Goal: Task Accomplishment & Management: Complete application form

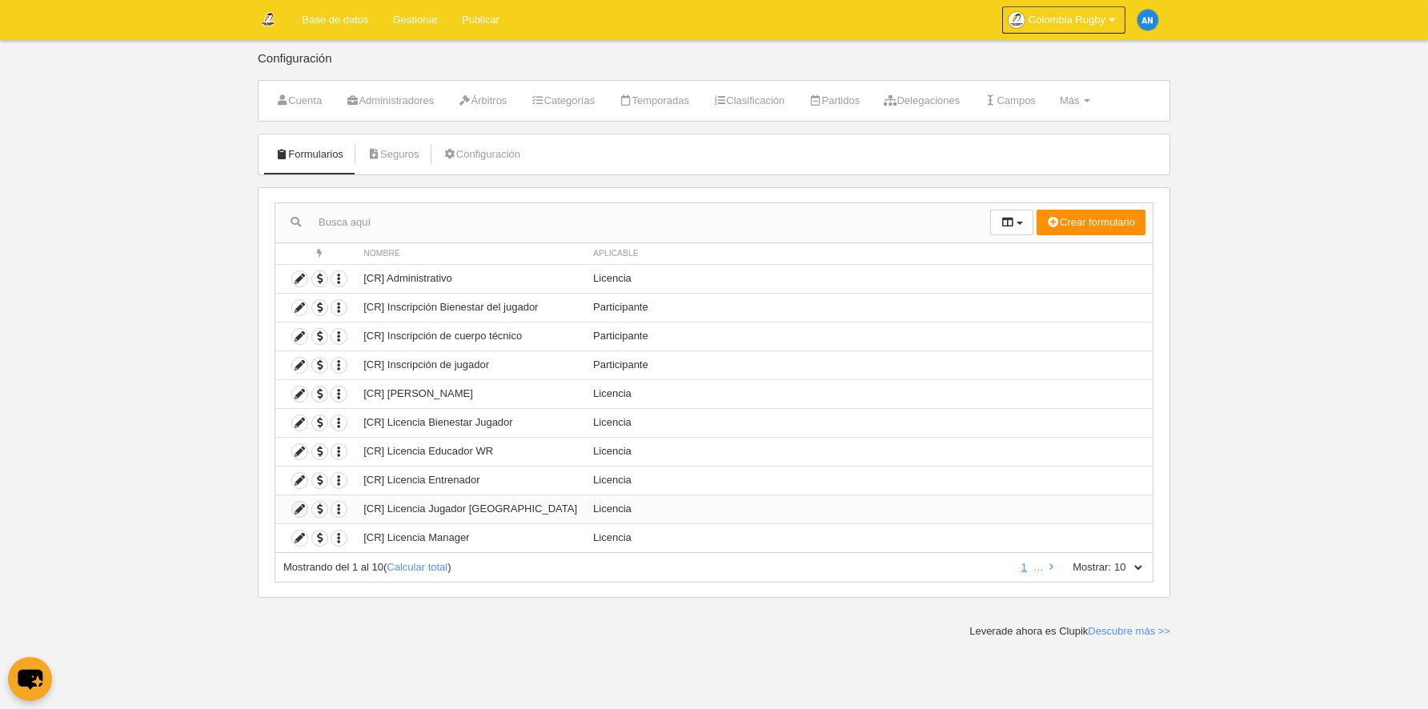
click at [300, 508] on icon at bounding box center [299, 509] width 15 height 15
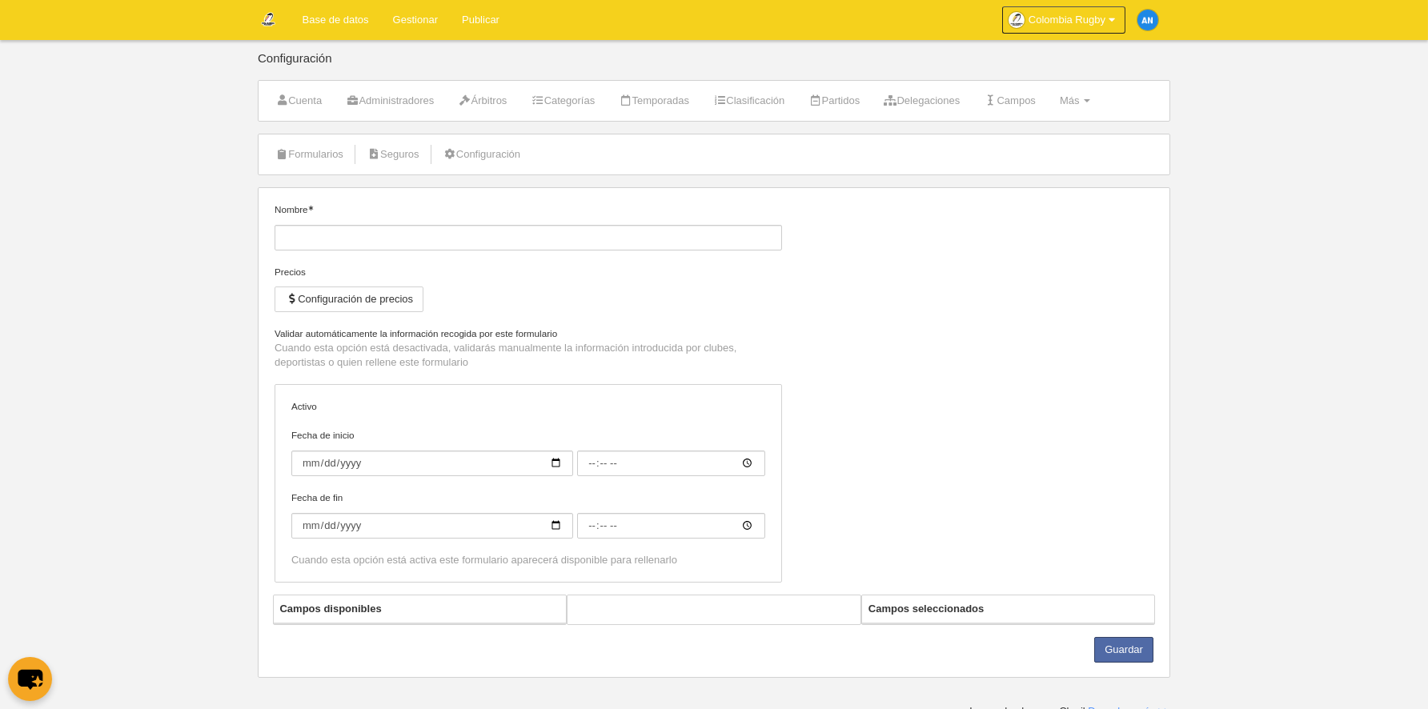
type input "[CR] Licencia Jugador [GEOGRAPHIC_DATA]"
checkbox input "true"
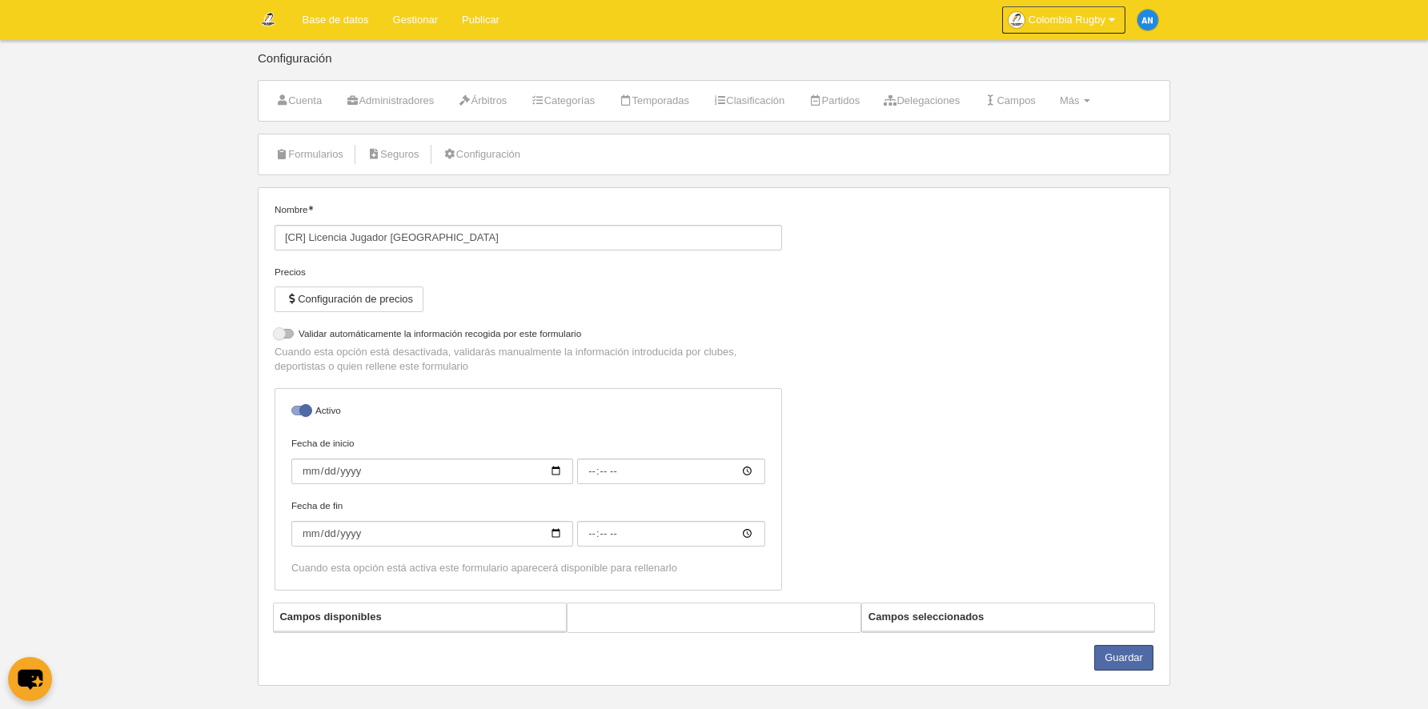
select select "selected"
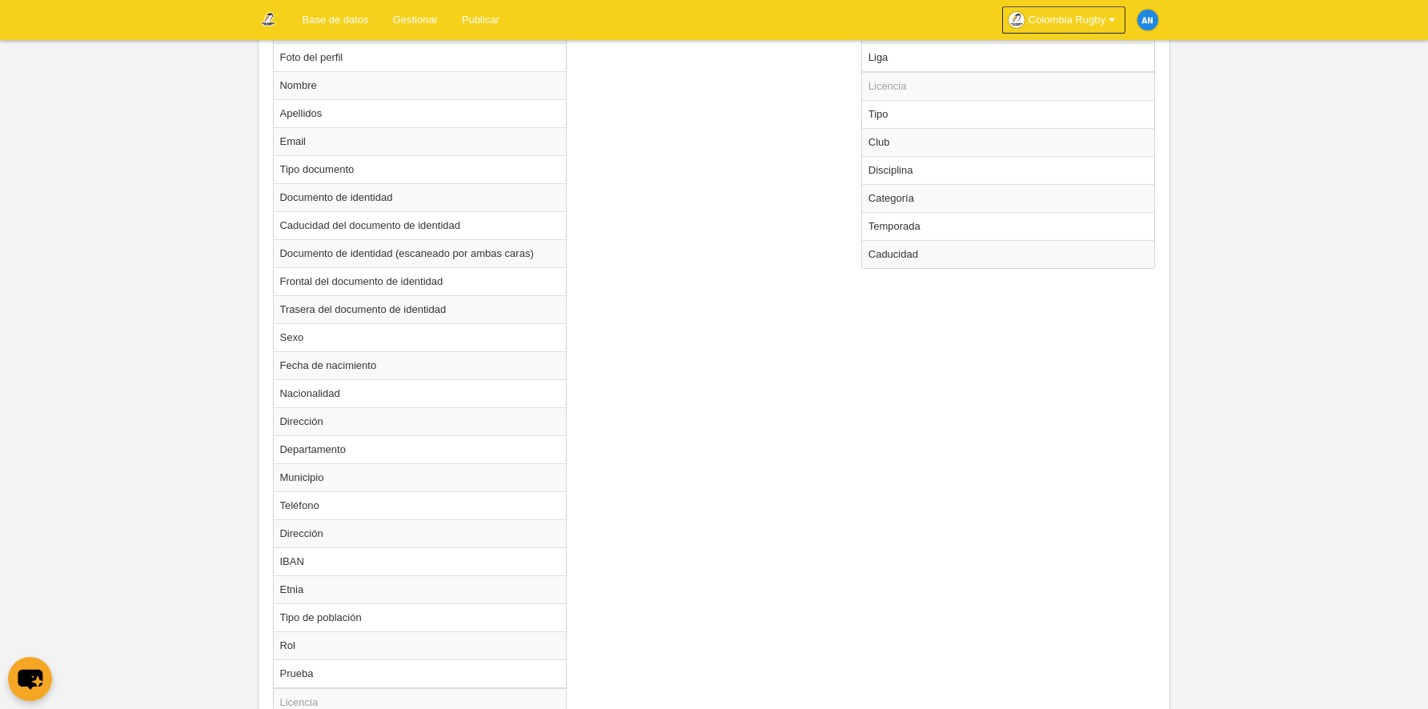
scroll to position [721, 0]
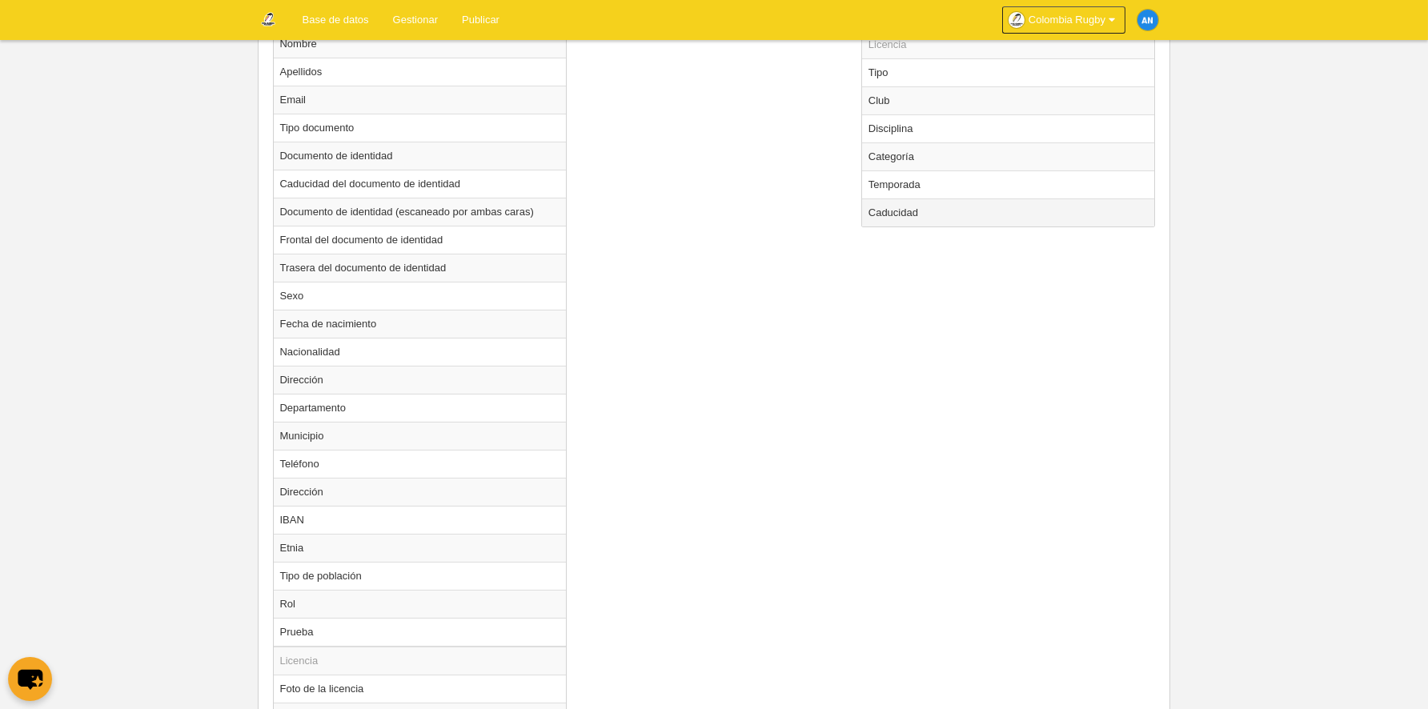
click at [911, 211] on td "Caducidad" at bounding box center [1008, 213] width 293 height 28
radio input "true"
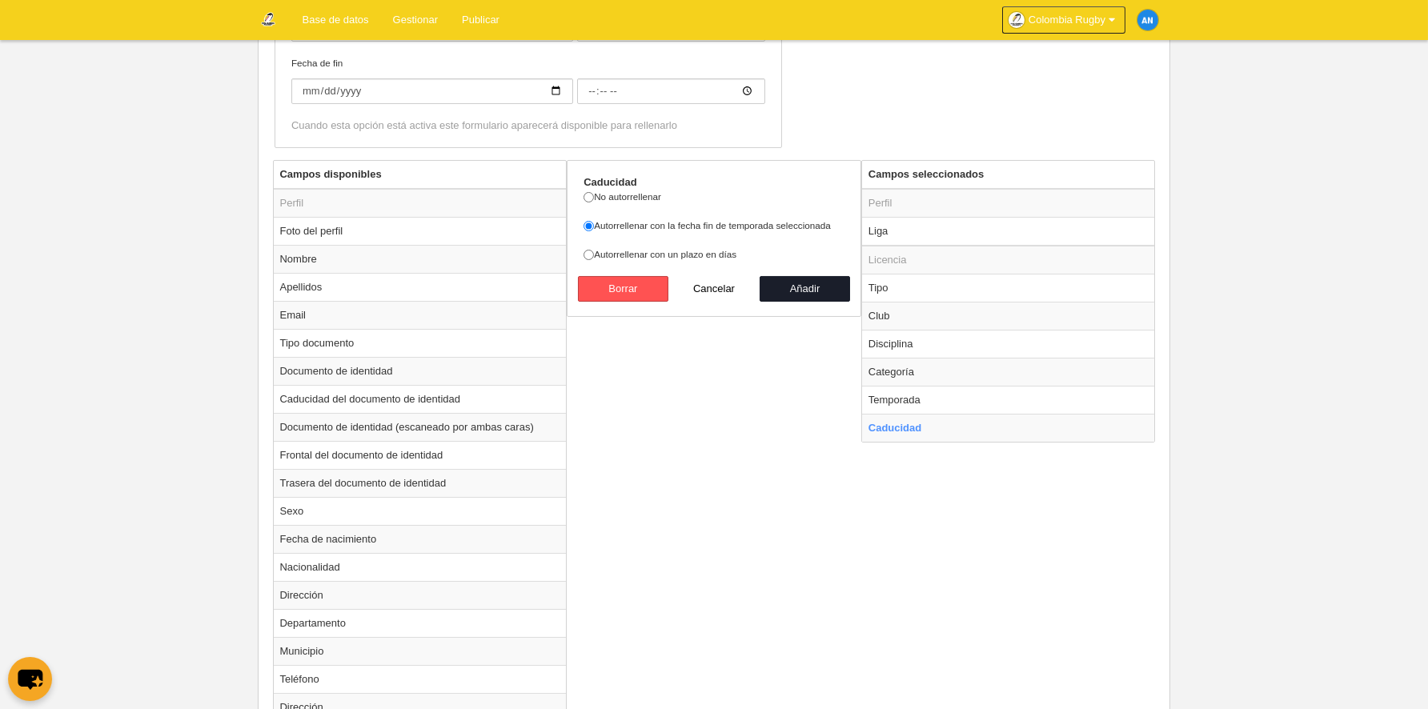
scroll to position [480, 0]
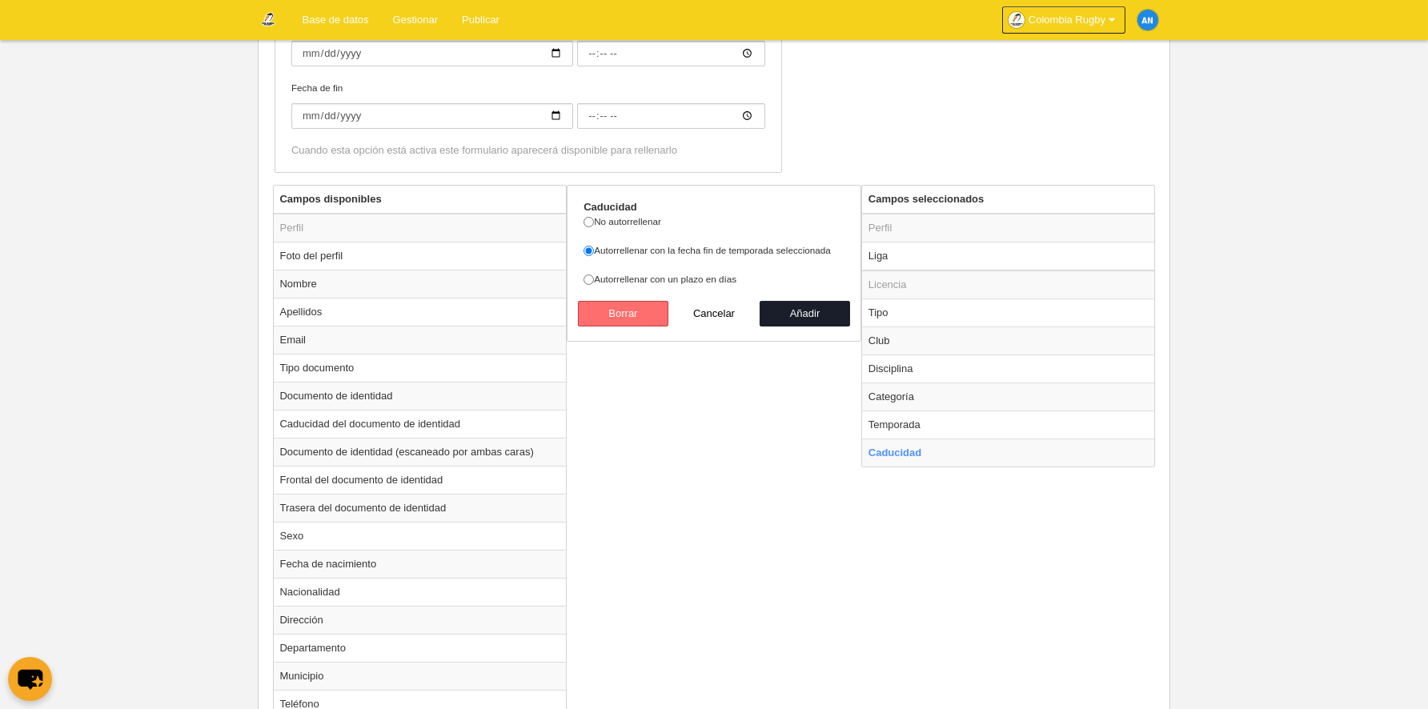
click at [645, 314] on button "Borrar" at bounding box center [623, 314] width 91 height 26
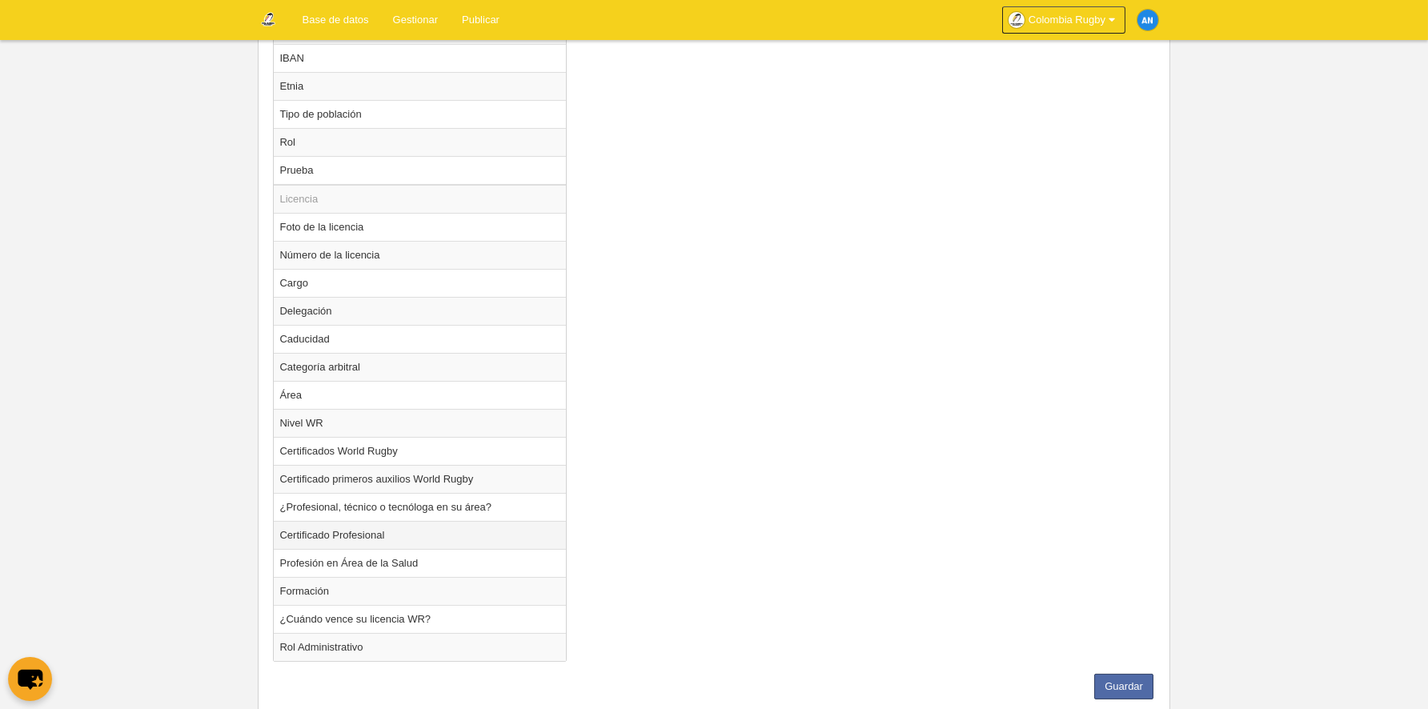
scroll to position [1225, 0]
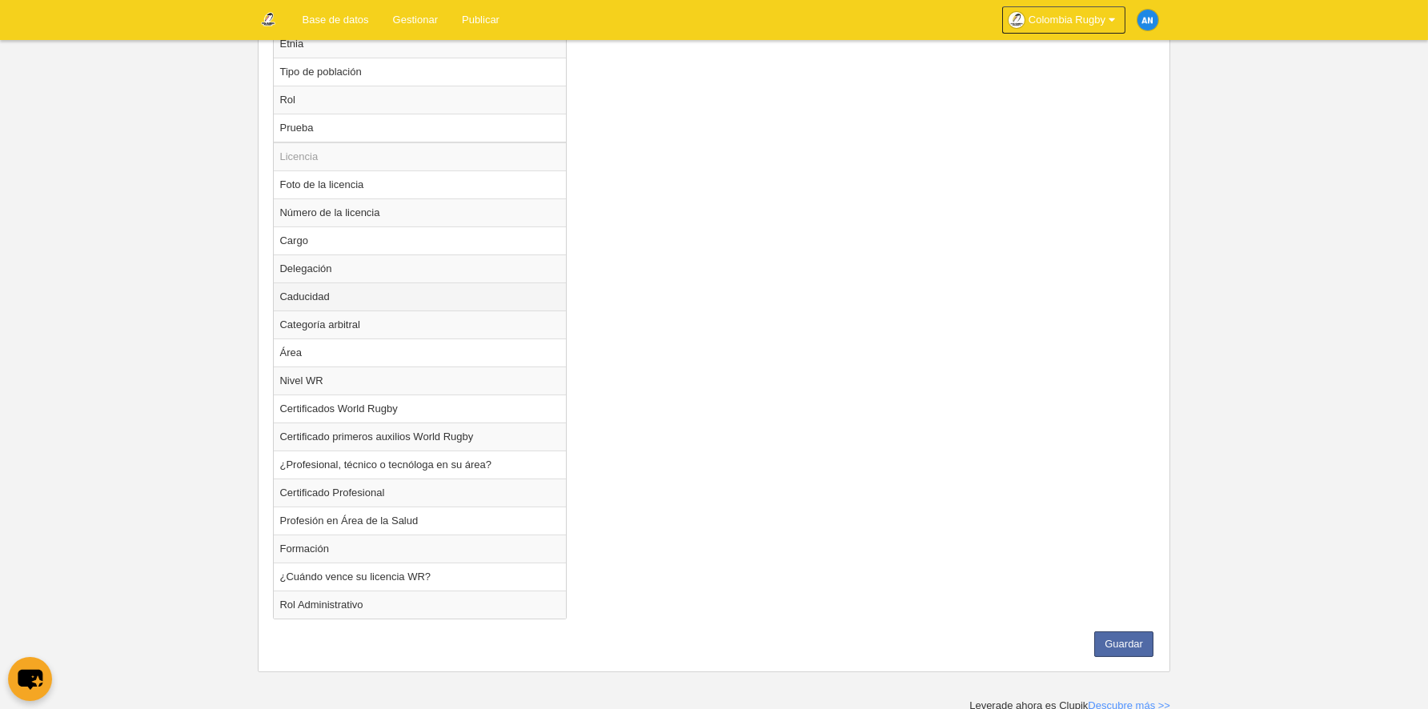
click at [362, 294] on td "Caducidad" at bounding box center [420, 297] width 293 height 28
radio input "true"
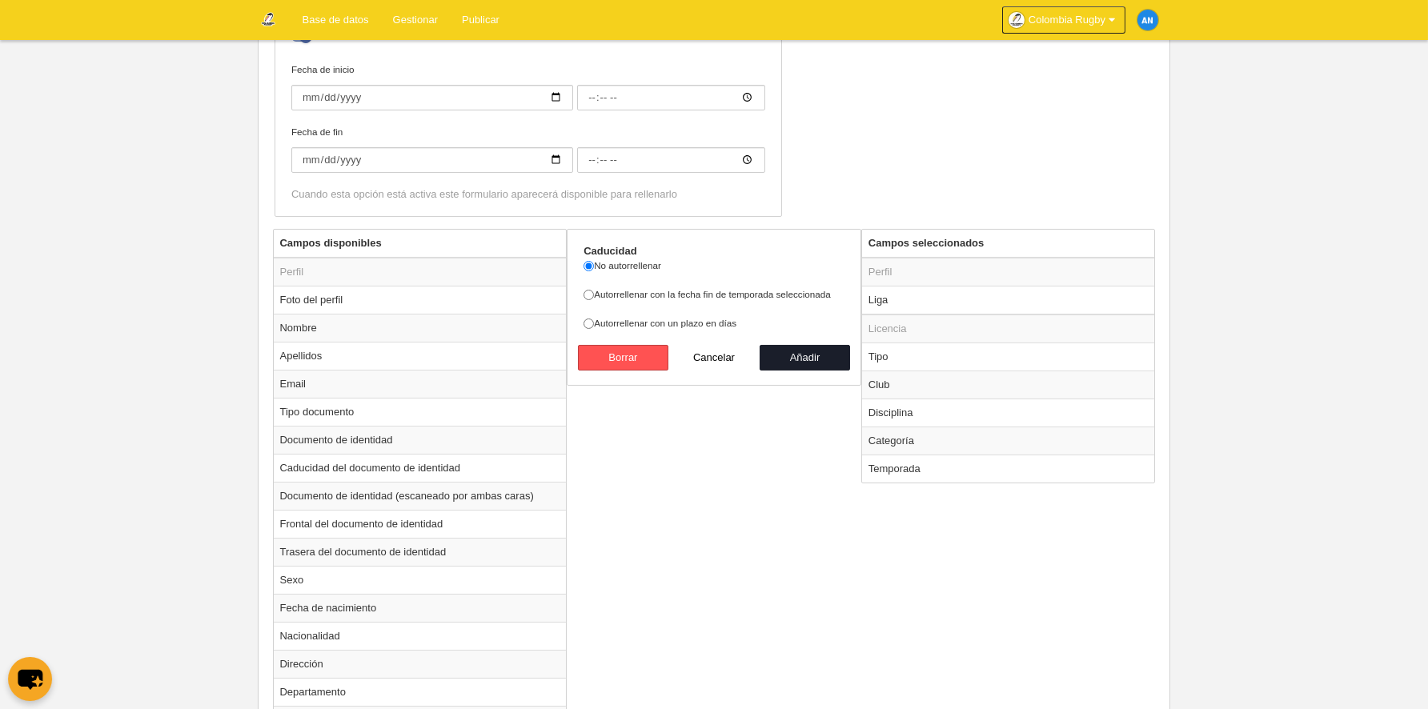
scroll to position [424, 0]
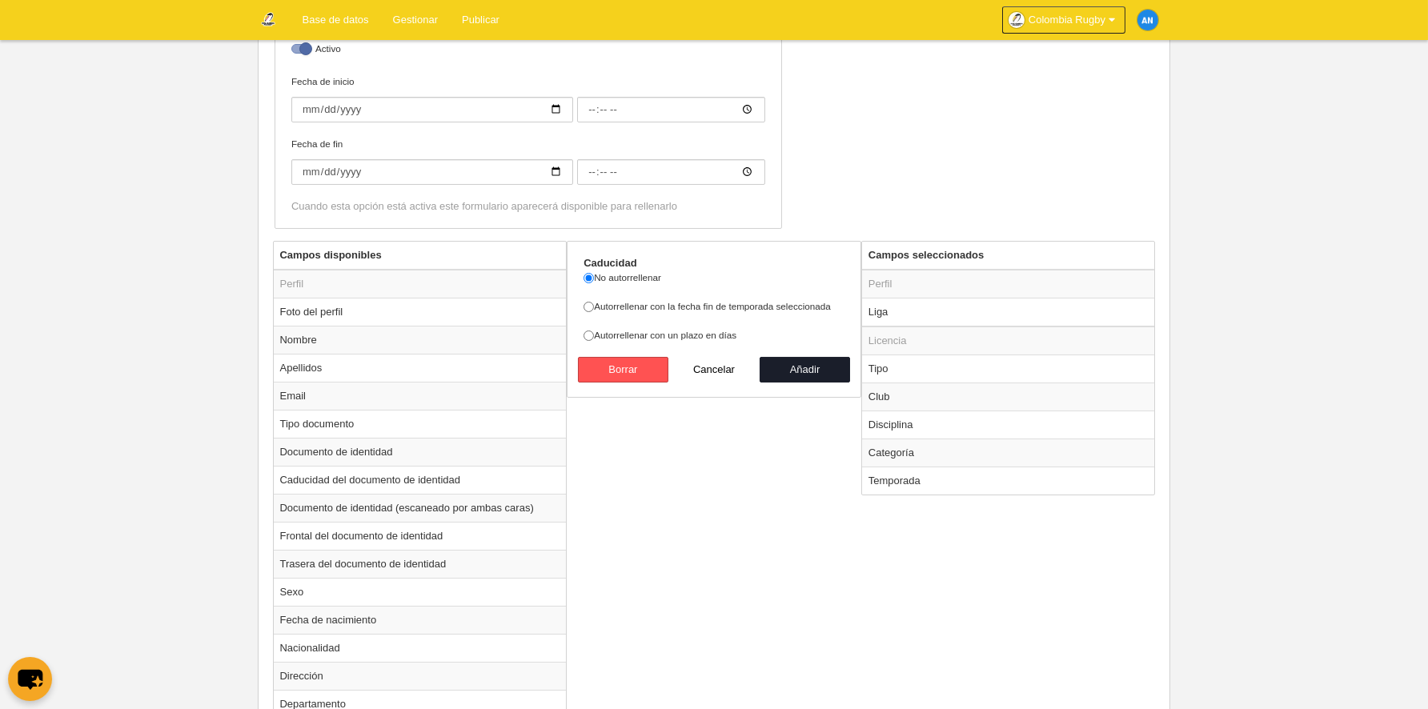
click at [701, 310] on label "Autorrellenar con la fecha fin de temporada seleccionada" at bounding box center [714, 306] width 261 height 14
click at [594, 310] on input "Autorrellenar con la fecha fin de temporada seleccionada" at bounding box center [589, 307] width 10 height 10
radio input "true"
click at [816, 368] on button "Añadir" at bounding box center [805, 370] width 91 height 26
radio input "false"
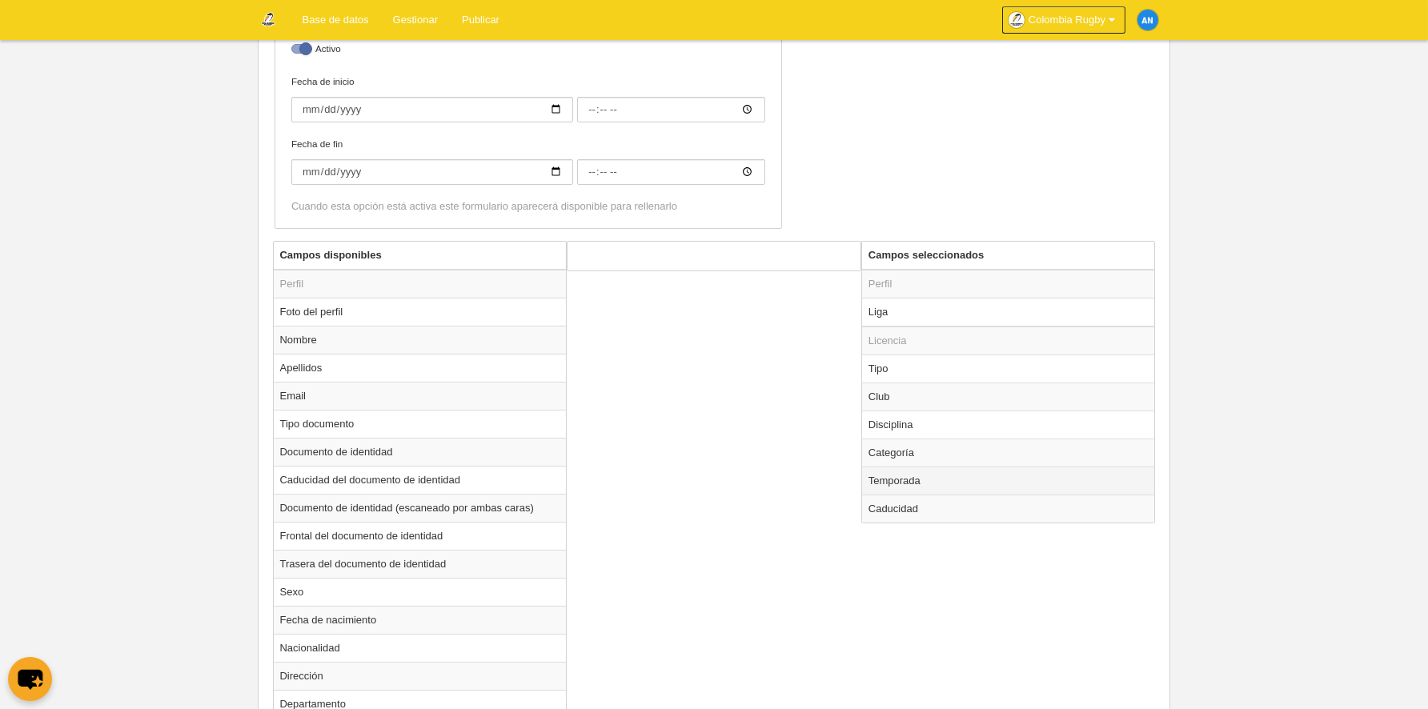
click at [936, 479] on td "Temporada" at bounding box center [1008, 481] width 293 height 28
radio input "true"
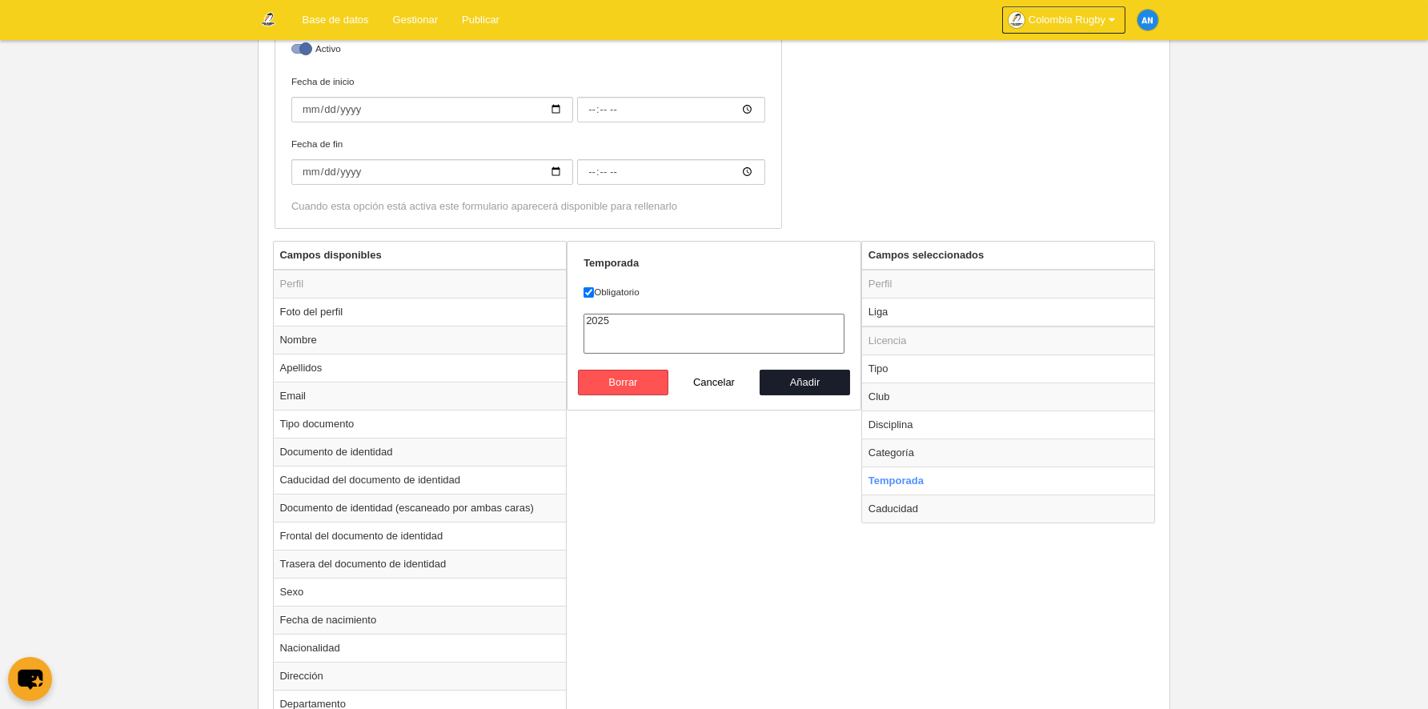
select select "8164"
click at [606, 319] on option "2025" at bounding box center [713, 321] width 259 height 13
click at [813, 383] on button "Añadir" at bounding box center [805, 383] width 91 height 26
radio input "false"
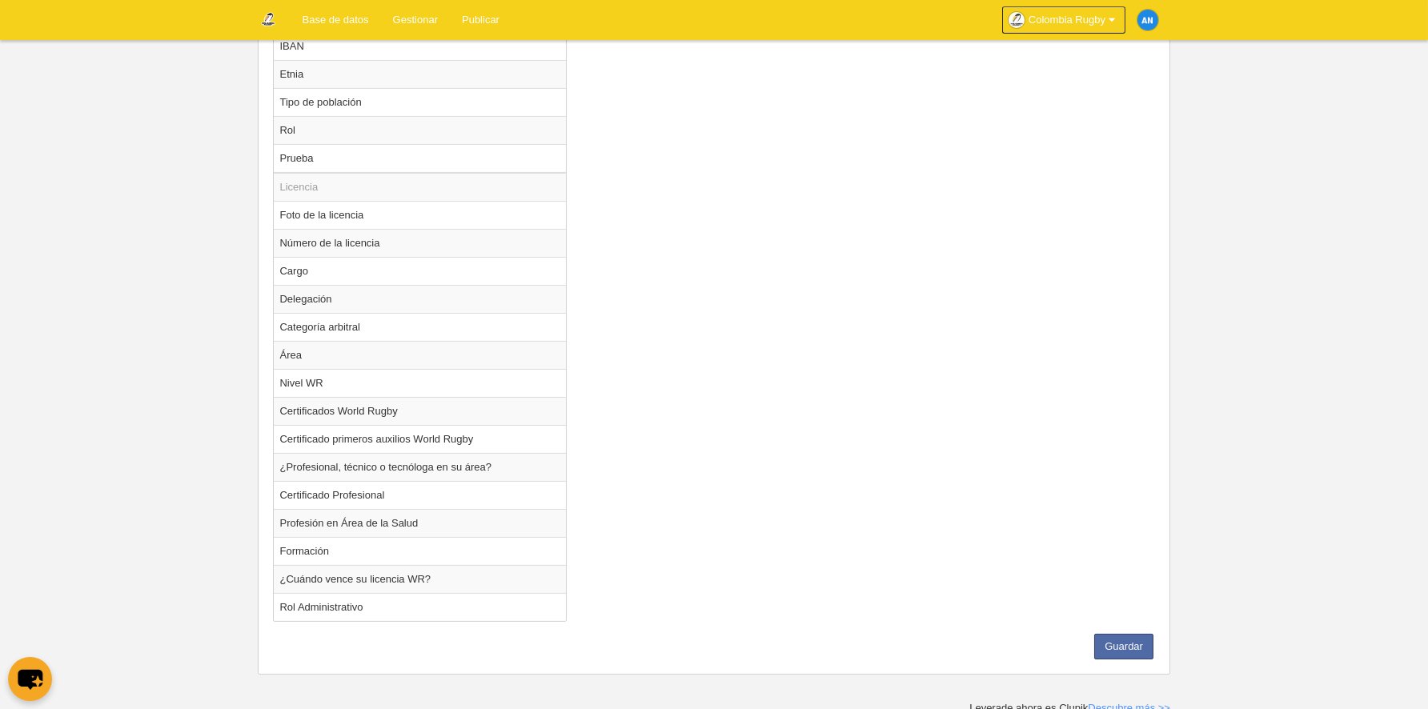
scroll to position [1197, 0]
click at [1111, 640] on button "Guardar" at bounding box center [1123, 645] width 59 height 26
